Goal: Transaction & Acquisition: Purchase product/service

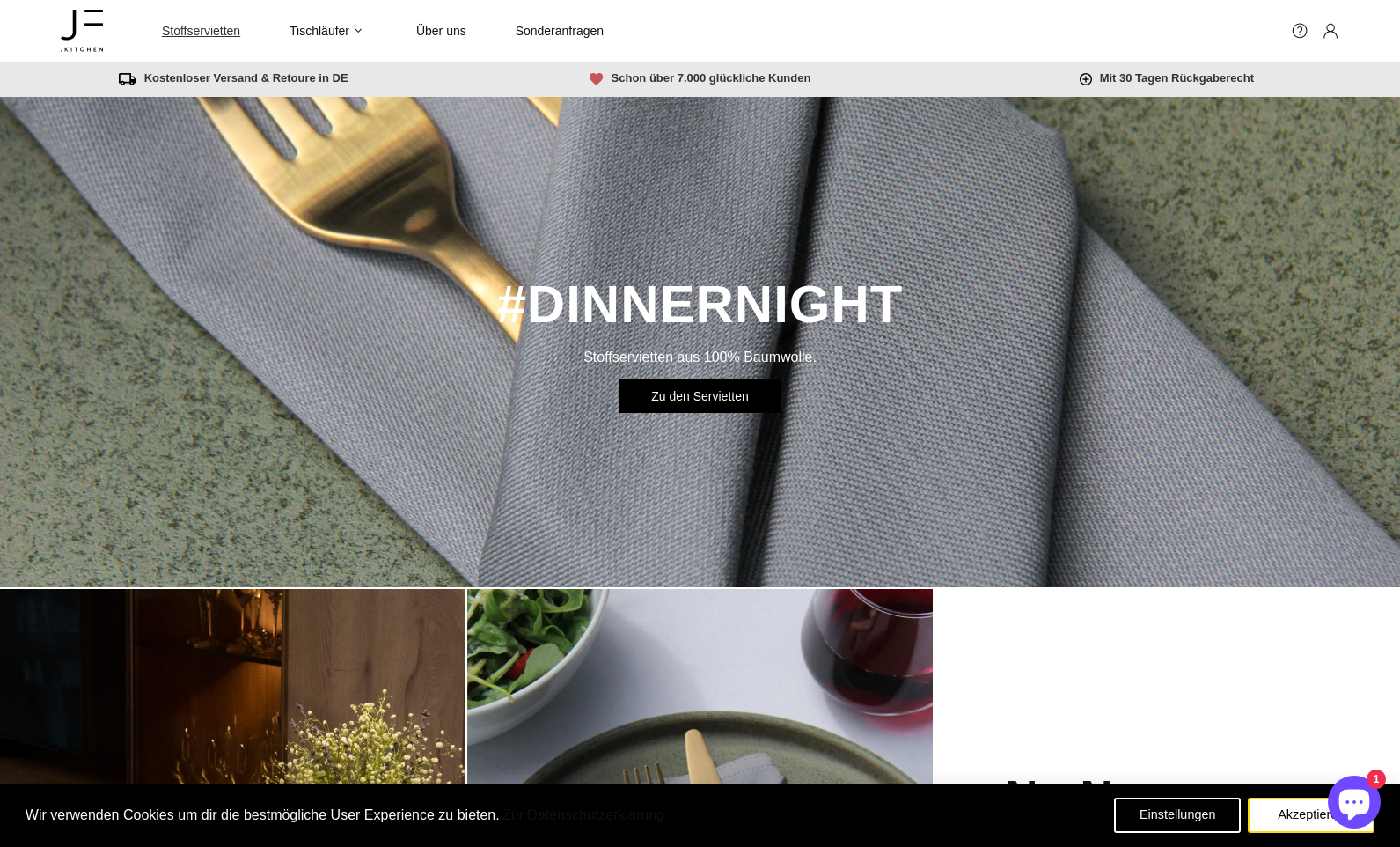
click at [224, 27] on span "Stoffservietten" at bounding box center [201, 31] width 78 height 15
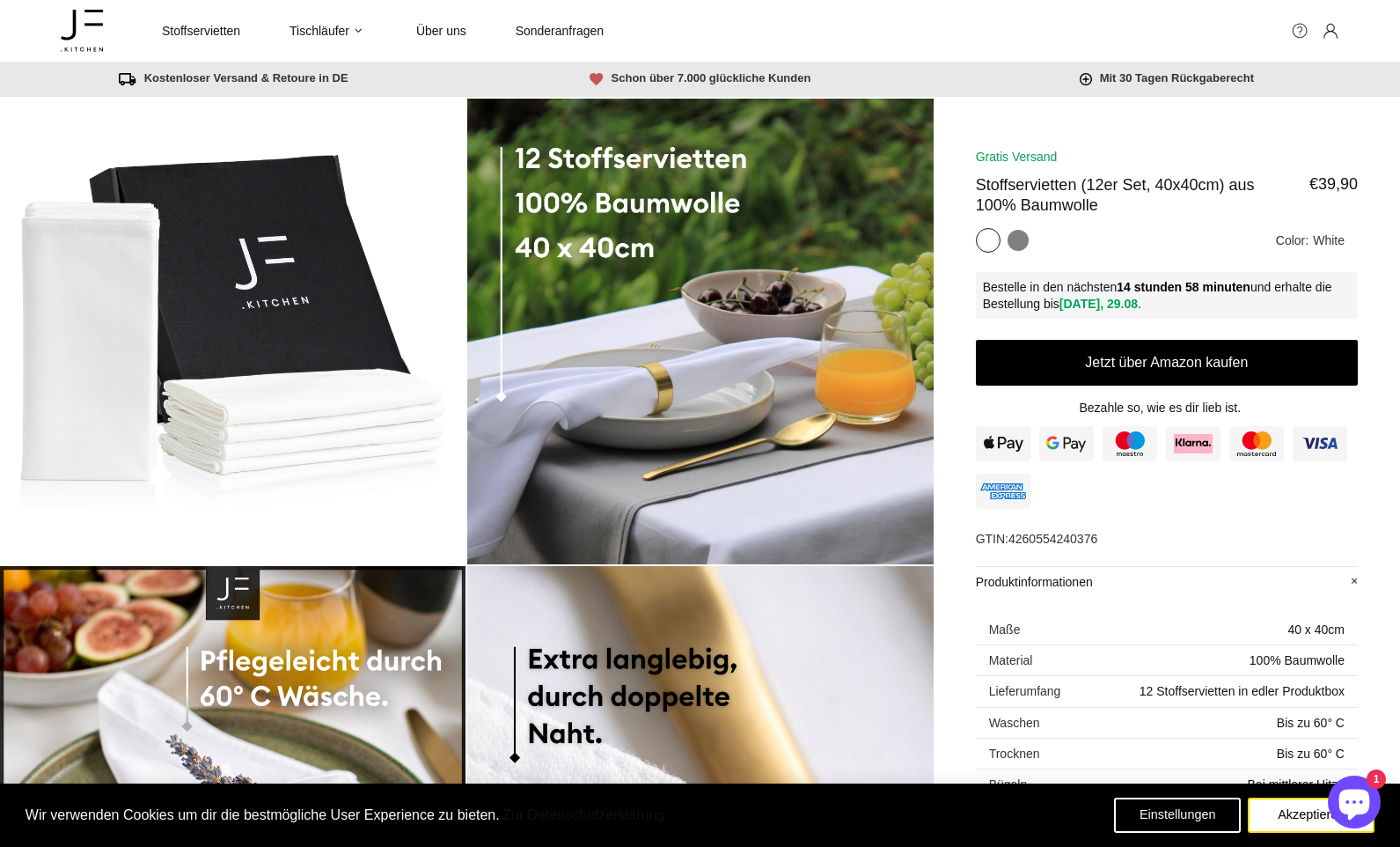
click at [1303, 25] on link at bounding box center [1299, 31] width 17 height 17
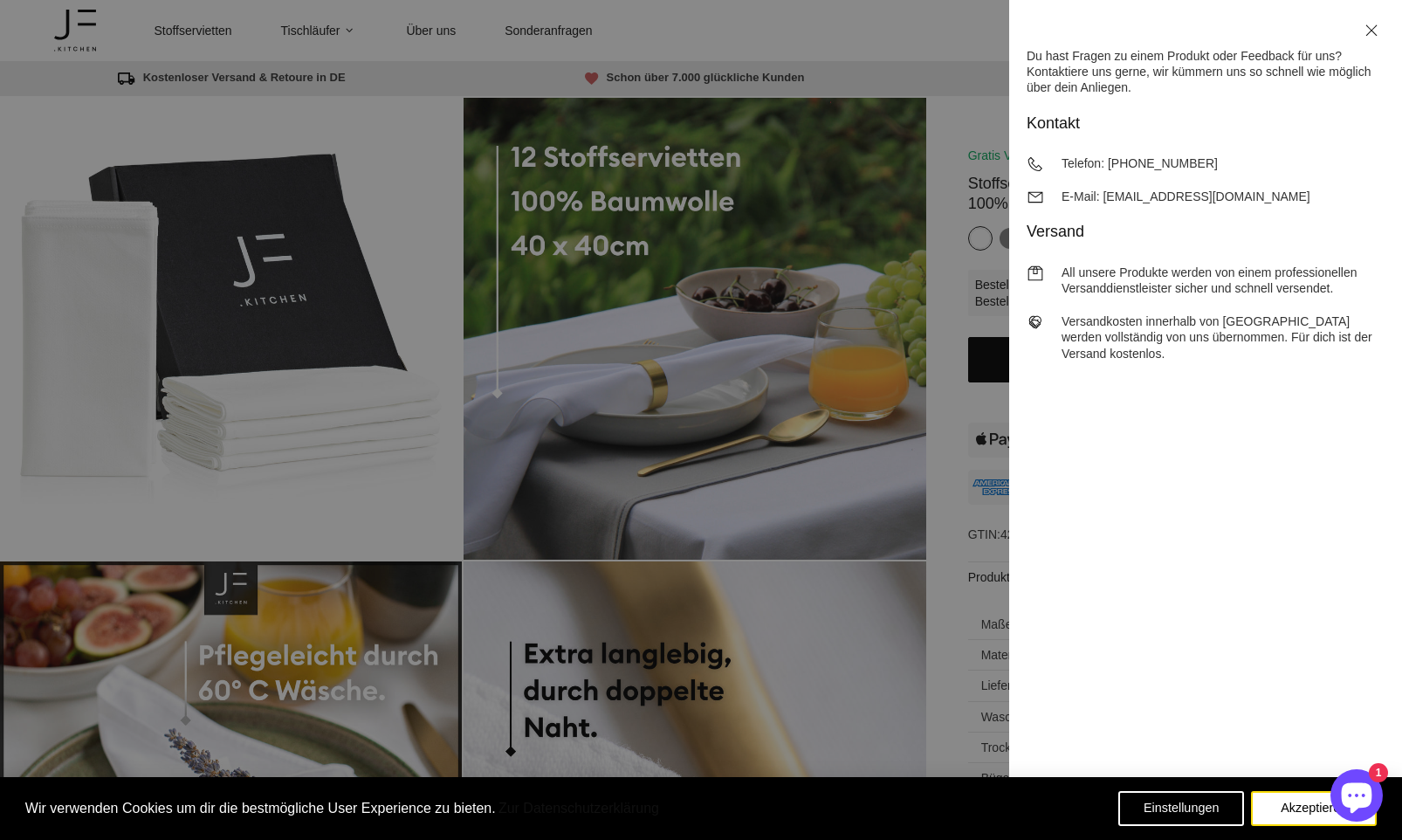
click at [1368, 27] on icon at bounding box center [1371, 31] width 17 height 17
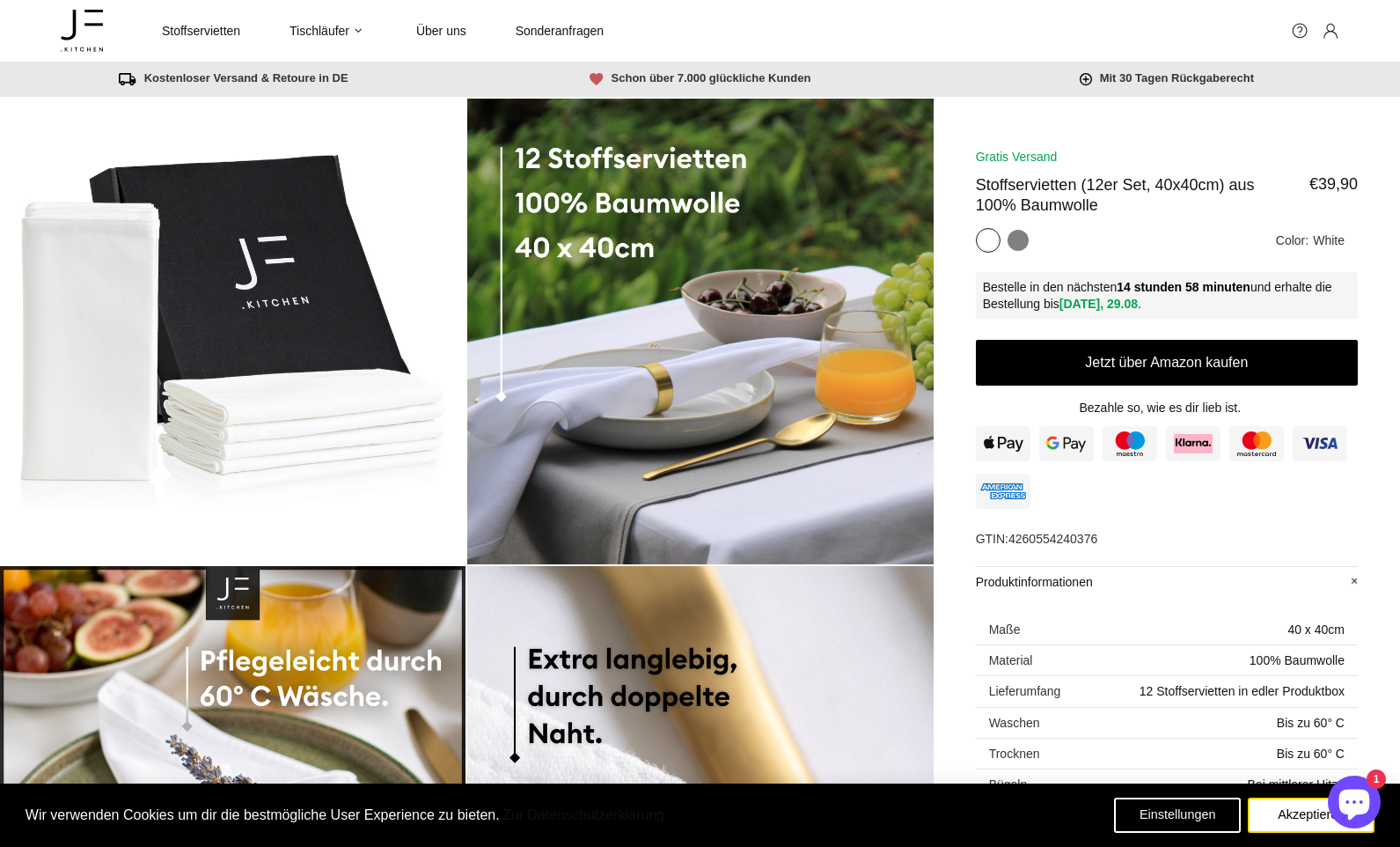
click at [75, 37] on icon at bounding box center [82, 30] width 42 height 51
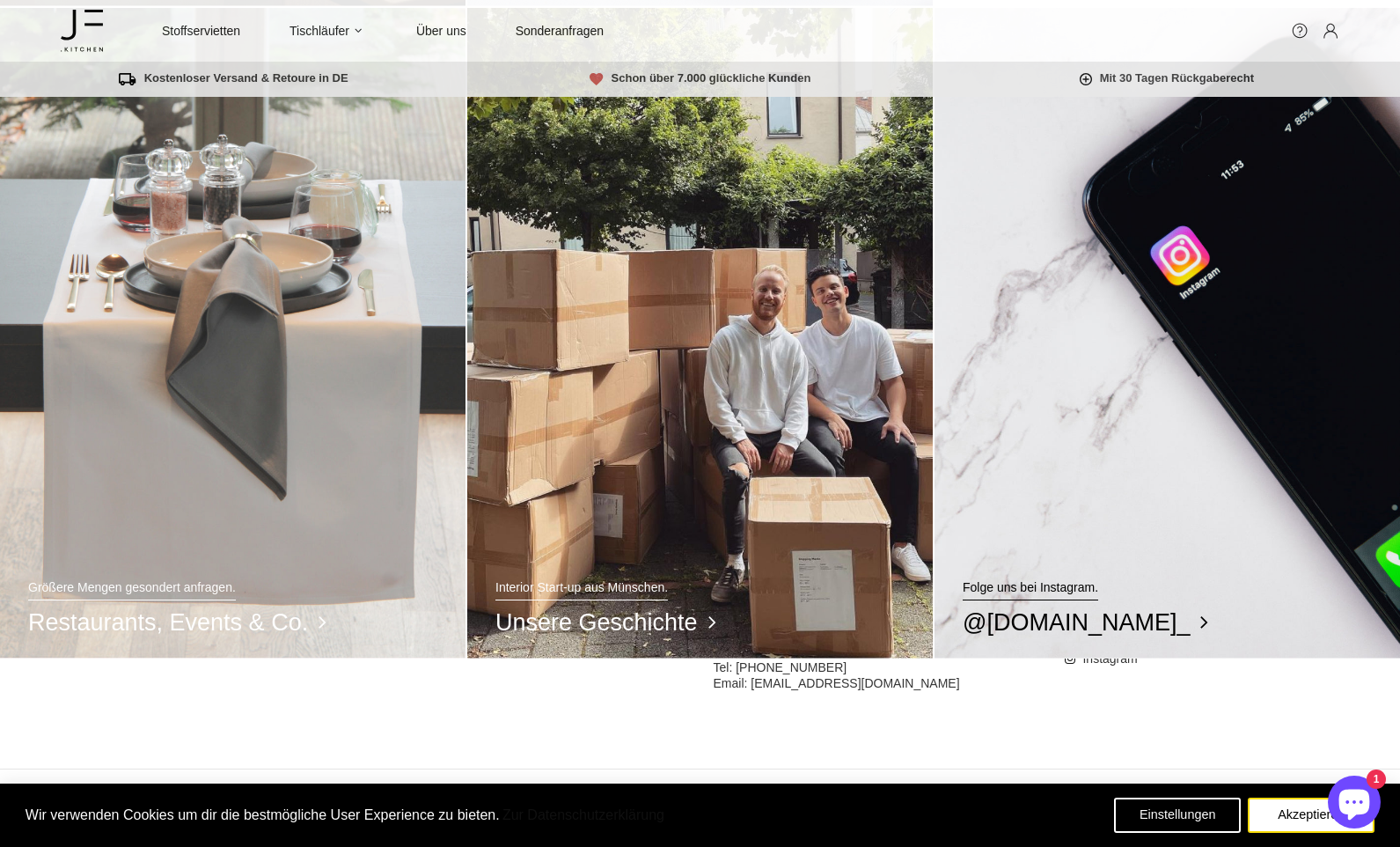
scroll to position [1435, 0]
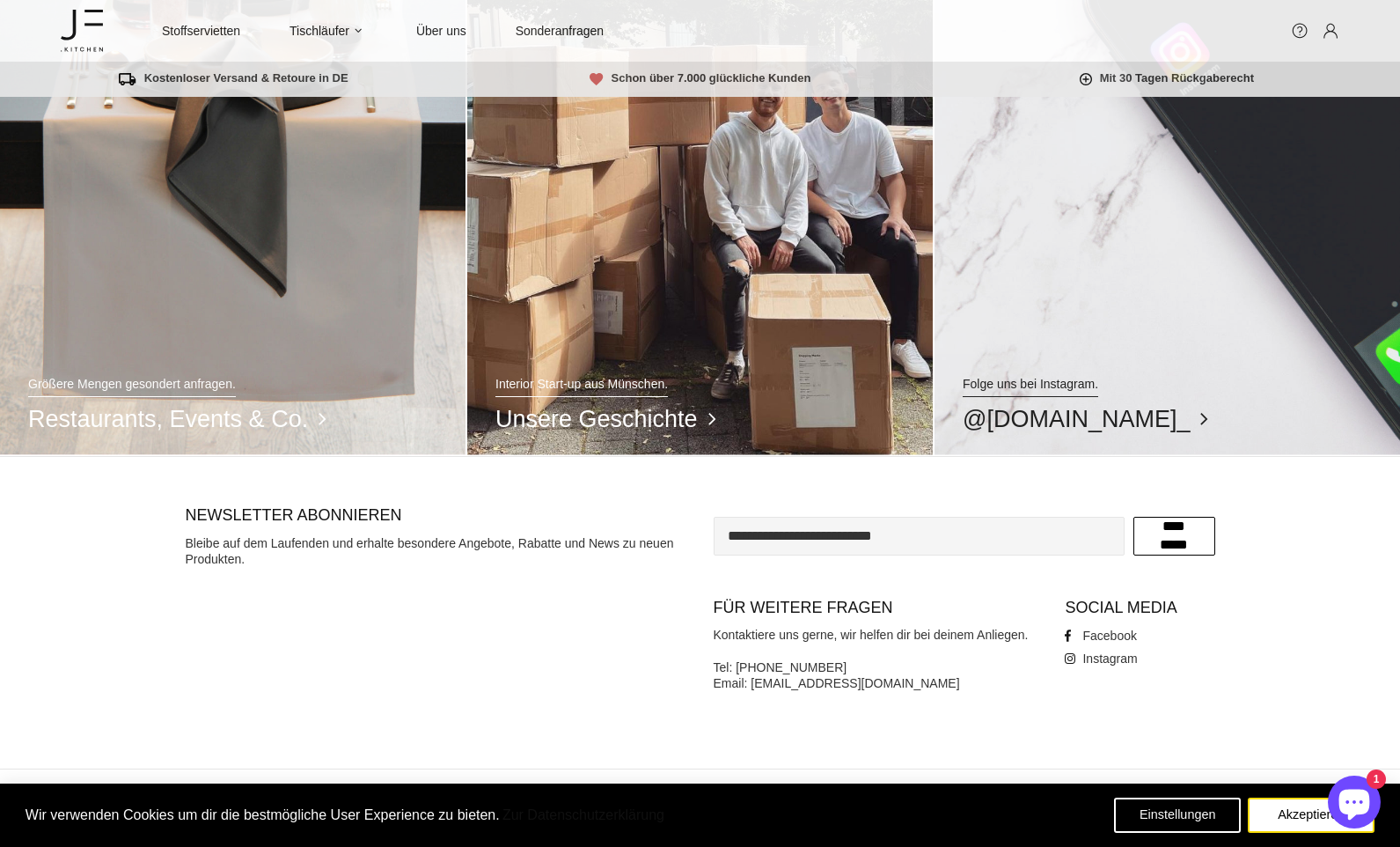
click at [1072, 396] on div "Folge uns bei Instagram. @jf.kitchen_" at bounding box center [1085, 405] width 302 height 58
